Goal: Information Seeking & Learning: Learn about a topic

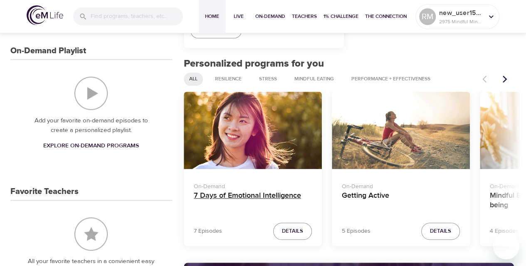
scroll to position [315, 0]
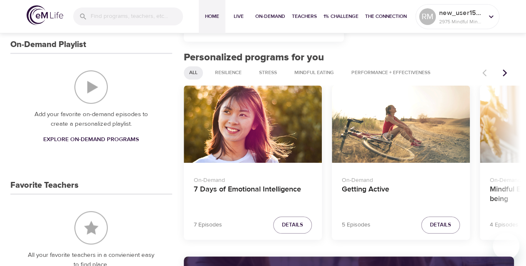
click at [71, 137] on span "Explore On-Demand Programs" at bounding box center [91, 139] width 96 height 10
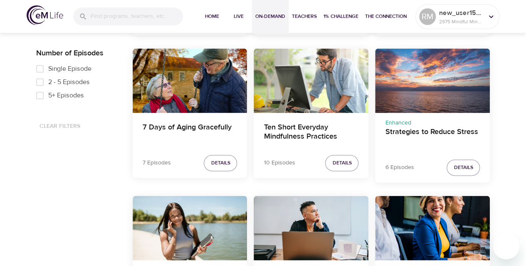
scroll to position [612, 0]
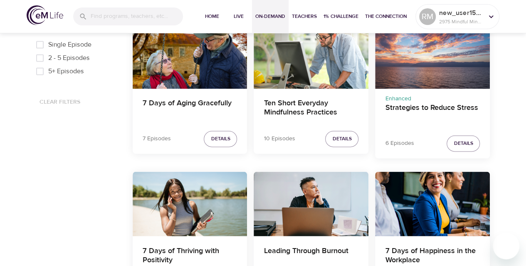
click at [401, 62] on div "Strategies to Reduce Stress" at bounding box center [432, 56] width 115 height 64
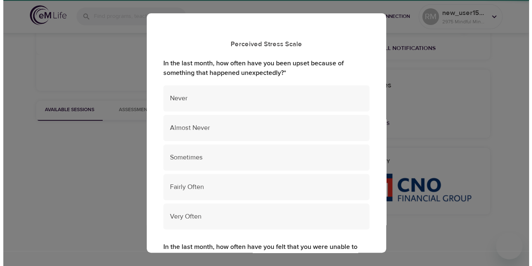
scroll to position [198, 0]
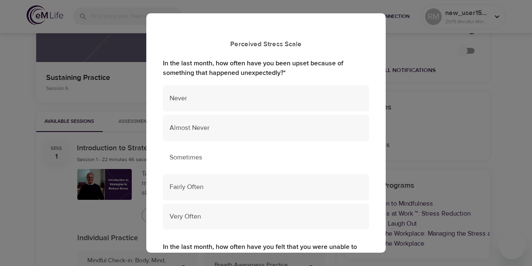
click at [187, 157] on span "Sometimes" at bounding box center [266, 158] width 193 height 10
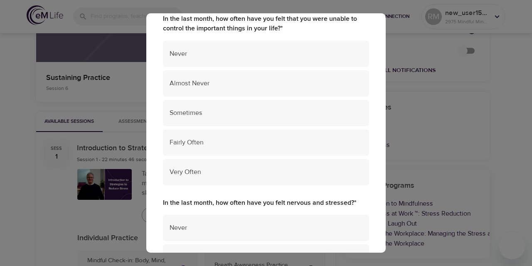
scroll to position [215, 0]
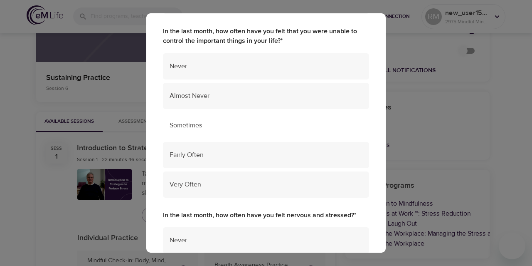
click at [198, 127] on span "Sometimes" at bounding box center [266, 126] width 193 height 10
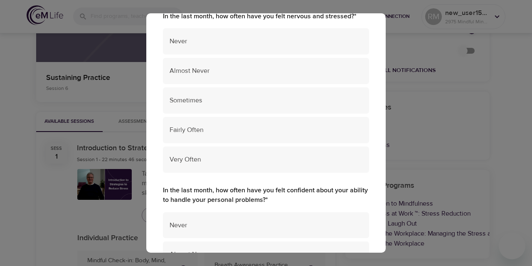
scroll to position [416, 0]
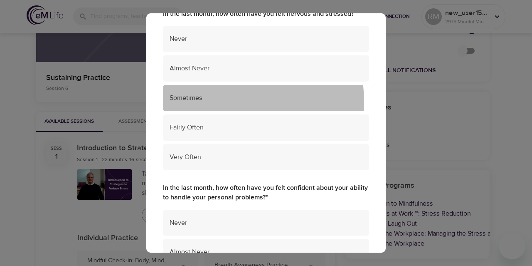
click at [194, 103] on div "Sometimes" at bounding box center [266, 98] width 206 height 26
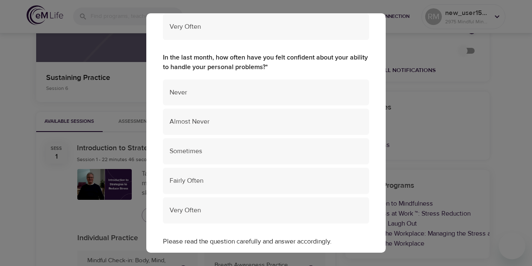
scroll to position [549, 0]
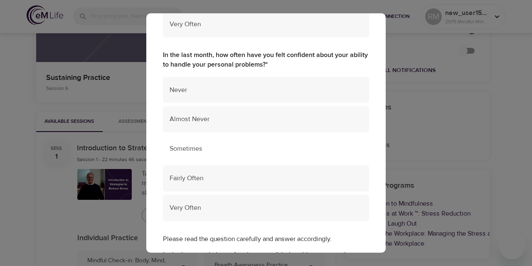
click at [224, 147] on span "Sometimes" at bounding box center [266, 149] width 193 height 10
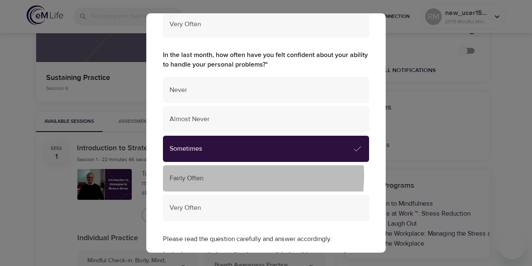
click at [225, 176] on span "Fairly Often" at bounding box center [266, 178] width 193 height 10
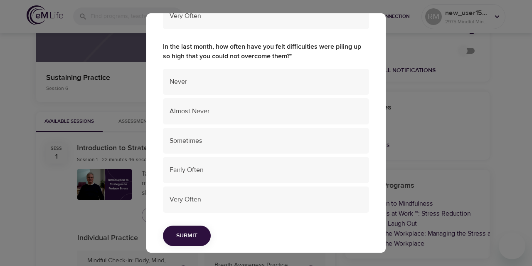
scroll to position [1732, 0]
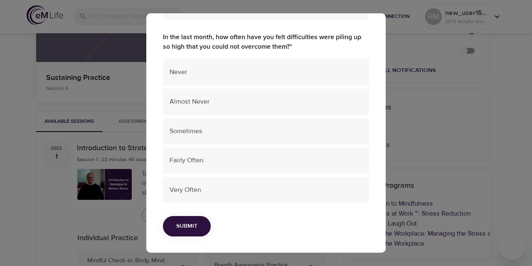
click at [193, 221] on span "Submit" at bounding box center [186, 226] width 21 height 10
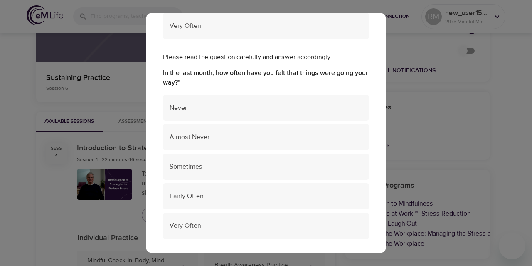
scroll to position [769, 0]
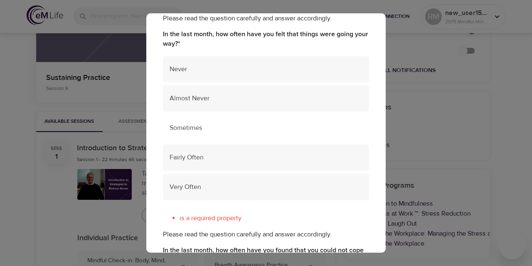
click at [196, 128] on span "Sometimes" at bounding box center [266, 128] width 193 height 10
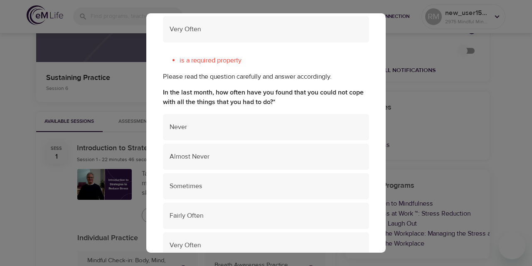
scroll to position [968, 0]
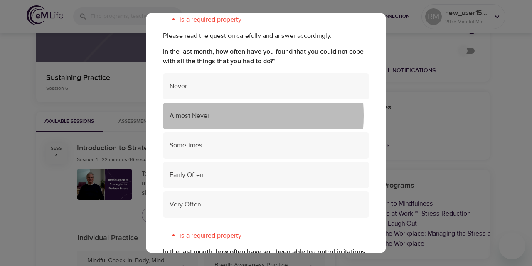
click at [179, 115] on span "Almost Never" at bounding box center [266, 116] width 193 height 10
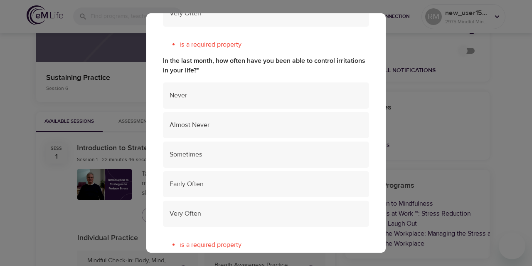
scroll to position [1189, 0]
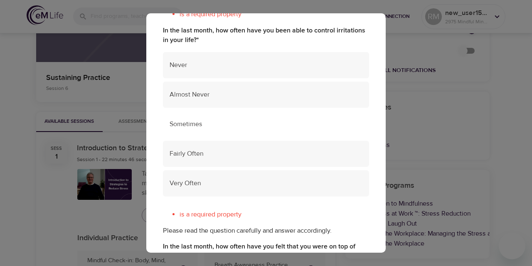
click at [193, 125] on span "Sometimes" at bounding box center [266, 124] width 193 height 10
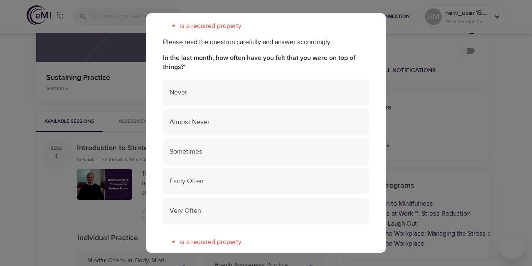
scroll to position [1382, 0]
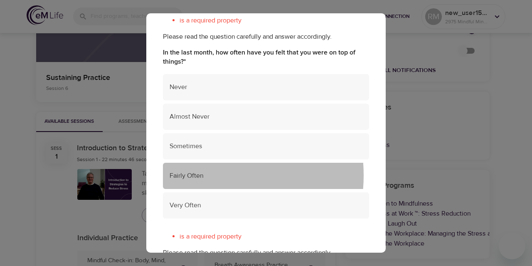
drag, startPoint x: 200, startPoint y: 175, endPoint x: 318, endPoint y: 177, distance: 117.6
click at [202, 175] on span "Fairly Often" at bounding box center [266, 176] width 193 height 10
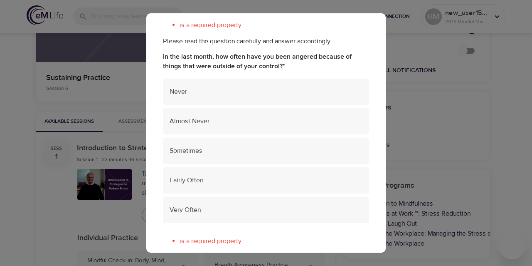
scroll to position [1601, 0]
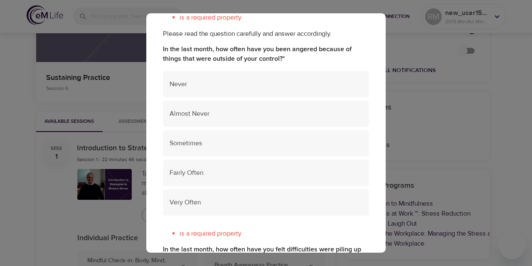
drag, startPoint x: 182, startPoint y: 115, endPoint x: 228, endPoint y: 127, distance: 47.8
click at [182, 114] on span "Almost Never" at bounding box center [266, 114] width 193 height 10
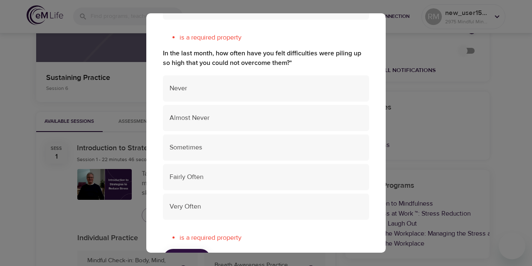
scroll to position [1802, 0]
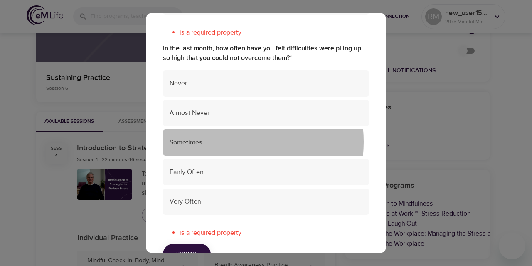
click at [202, 142] on span "Sometimes" at bounding box center [266, 143] width 193 height 10
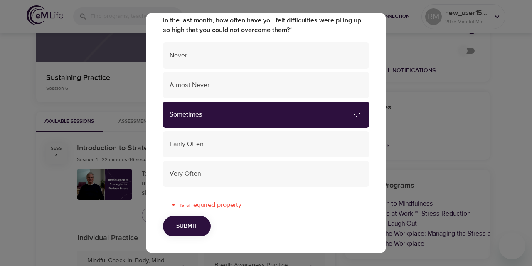
click at [185, 219] on button "Submit" at bounding box center [187, 226] width 48 height 20
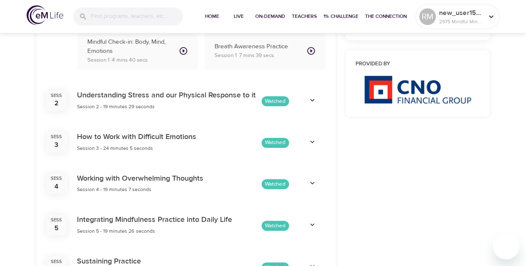
scroll to position [428, 0]
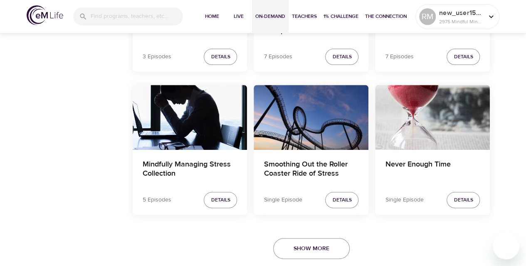
scroll to position [1714, 0]
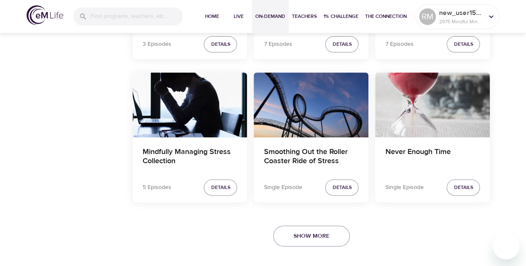
click at [412, 89] on div "Never Enough Time" at bounding box center [432, 104] width 115 height 64
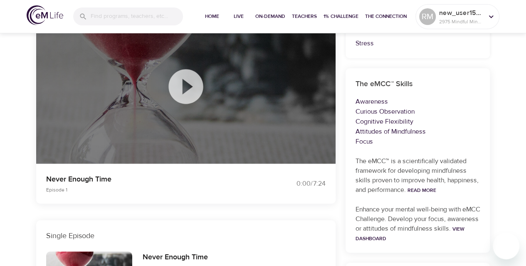
scroll to position [84, 0]
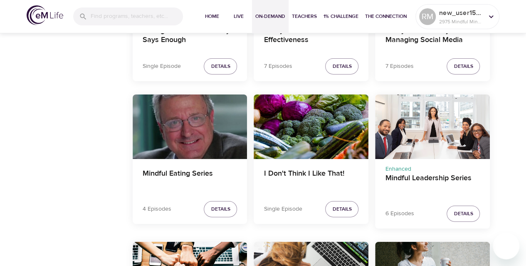
scroll to position [1714, 0]
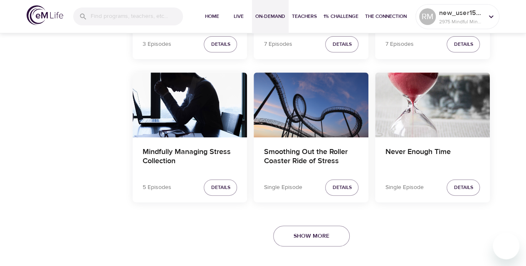
click at [296, 109] on div "Smoothing Out the Roller Coaster Ride of Stress" at bounding box center [311, 104] width 115 height 64
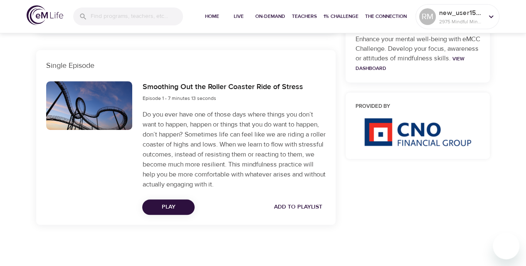
scroll to position [310, 0]
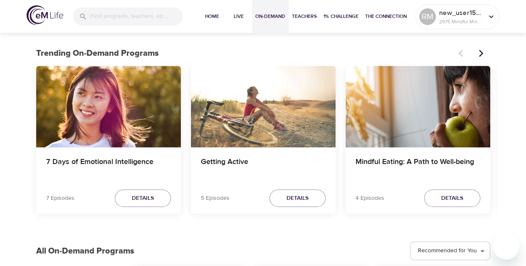
scroll to position [685, 0]
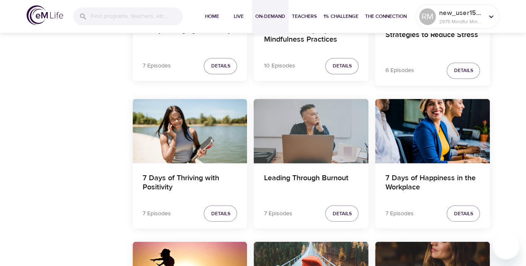
click at [297, 133] on div "Leading Through Burnout" at bounding box center [311, 131] width 115 height 64
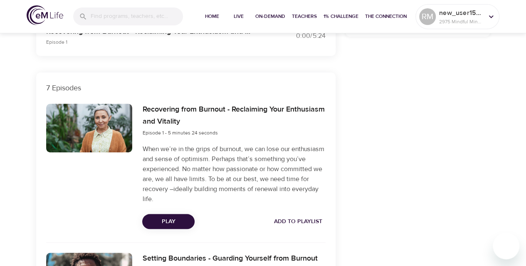
scroll to position [247, 0]
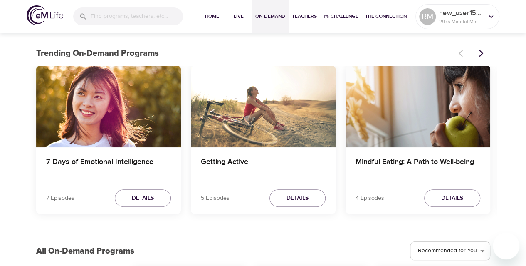
scroll to position [247, 0]
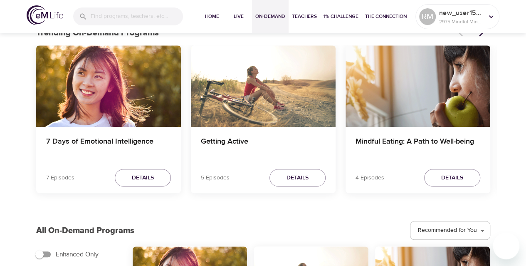
click at [422, 99] on div "Mindful Eating: A Path to Well-being" at bounding box center [417, 85] width 145 height 81
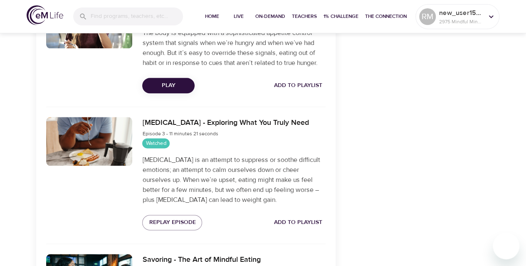
scroll to position [470, 0]
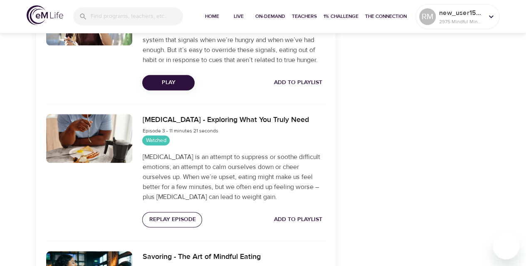
click at [180, 221] on span "Replay Episode" at bounding box center [172, 219] width 47 height 10
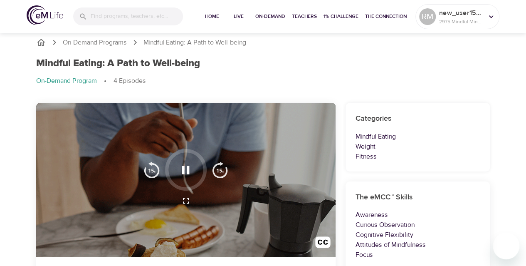
scroll to position [0, 0]
